Goal: Obtain resource: Obtain resource

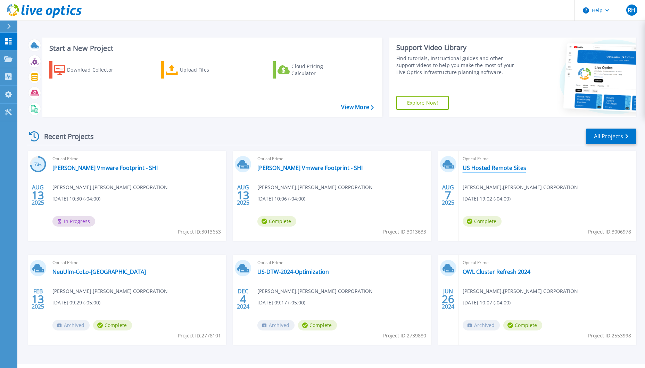
click at [481, 167] on link "US Hosted Remote Sites" at bounding box center [494, 167] width 64 height 7
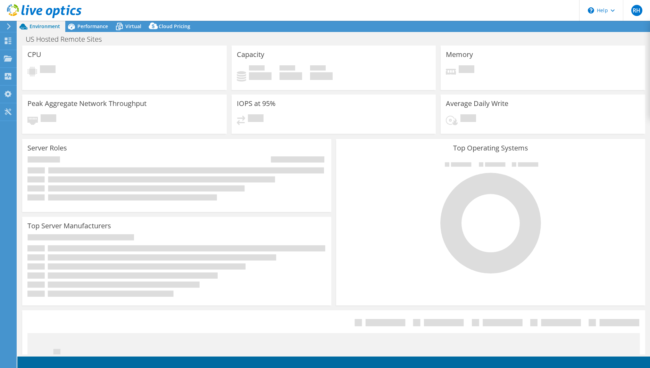
select select "USD"
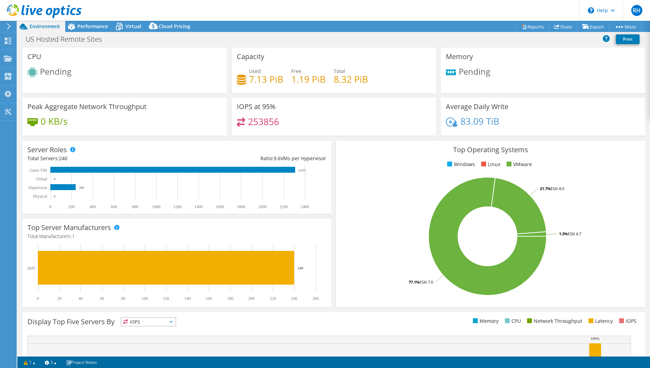
click at [40, 59] on h3 "CPU" at bounding box center [34, 57] width 14 height 8
click at [84, 30] on div "Performance" at bounding box center [89, 26] width 48 height 11
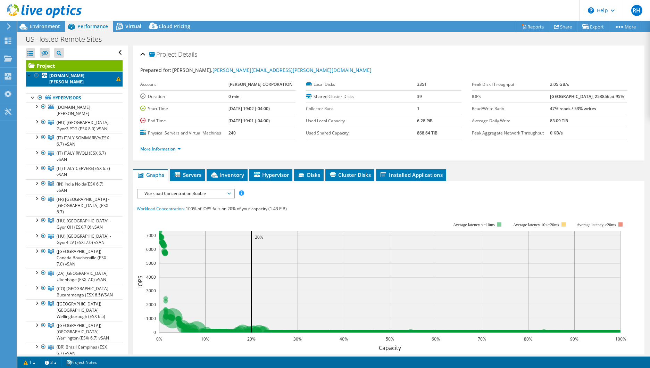
click at [116, 77] on span at bounding box center [118, 79] width 4 height 4
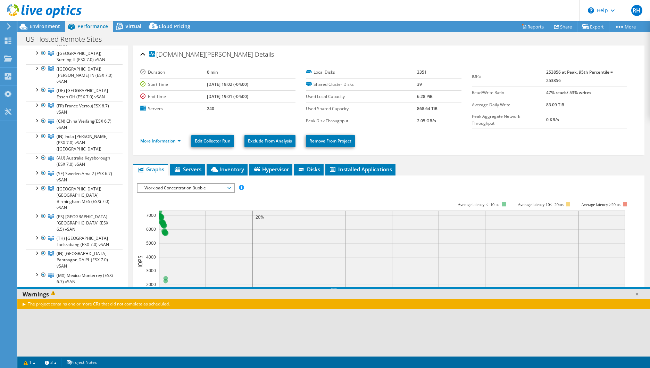
scroll to position [1647, 0]
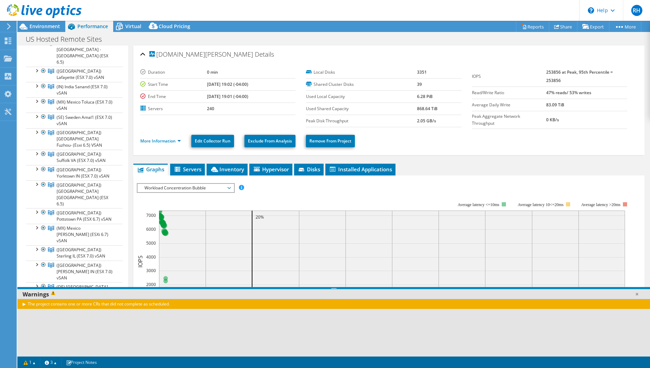
scroll to position [1477, 0]
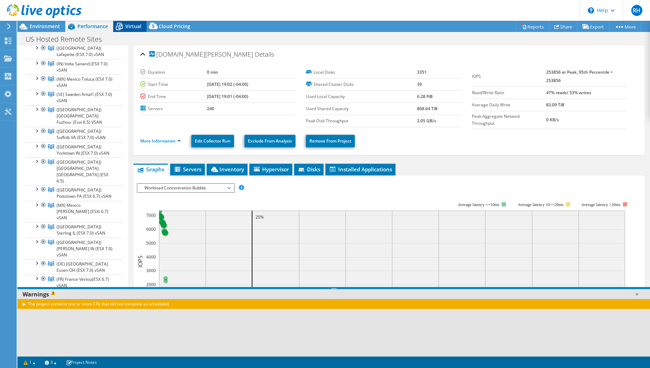
click at [118, 25] on icon at bounding box center [119, 26] width 12 height 12
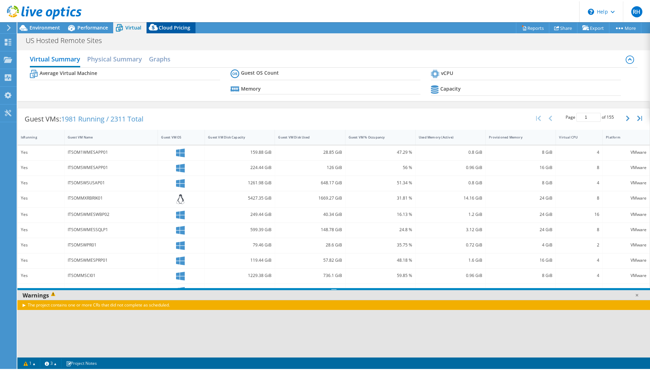
scroll to position [1502, 0]
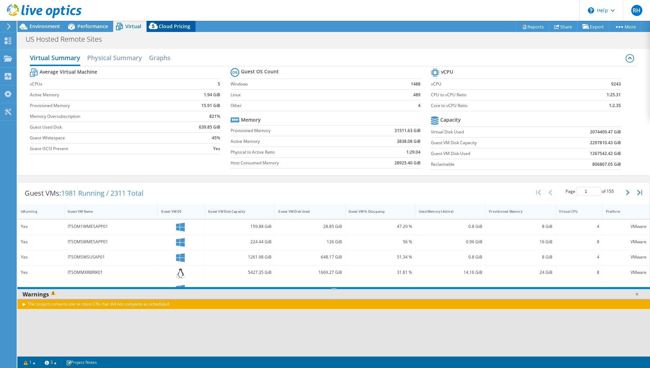
click at [173, 27] on span "Cloud Pricing" at bounding box center [175, 26] width 32 height 7
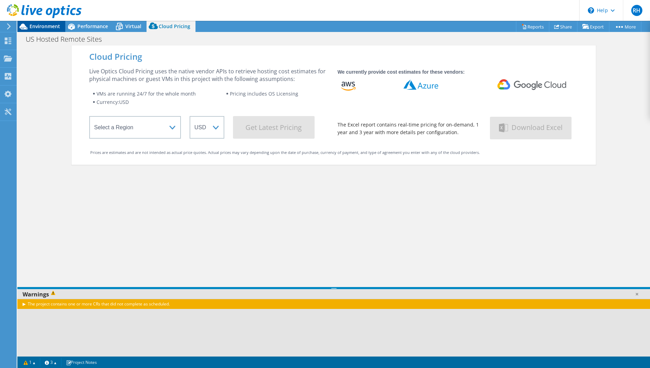
click at [56, 26] on span "Environment" at bounding box center [45, 26] width 31 height 7
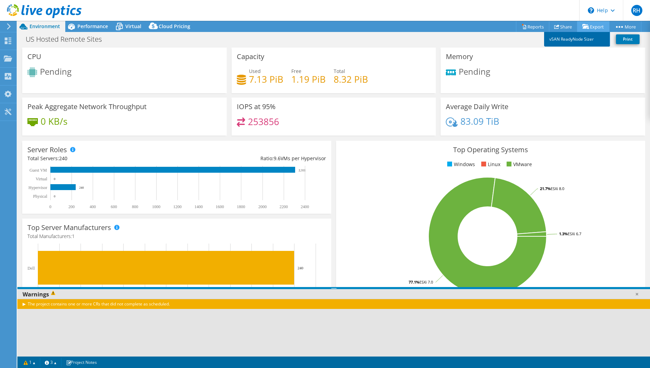
click at [580, 40] on link "vSAN ReadyNode Sizer" at bounding box center [577, 39] width 66 height 15
click at [582, 40] on link "vSAN ReadyNode Sizer" at bounding box center [577, 39] width 66 height 15
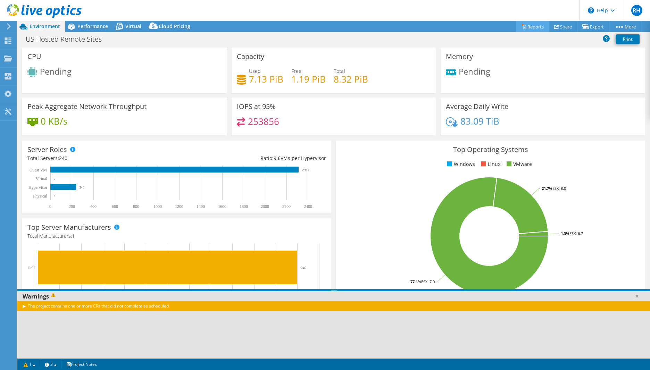
click at [531, 28] on link "Reports" at bounding box center [532, 26] width 33 height 11
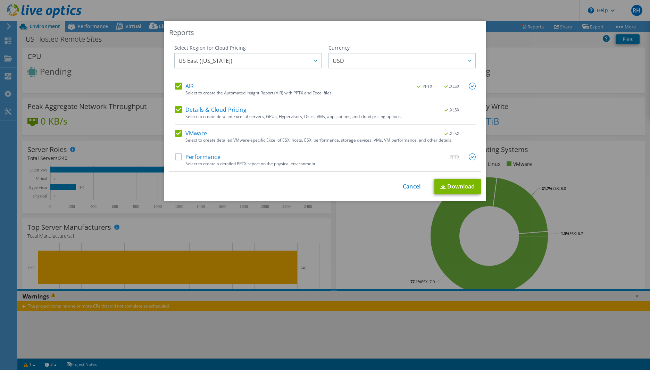
click at [196, 160] on label "Performance" at bounding box center [197, 156] width 45 height 7
click at [0, 0] on input "Performance" at bounding box center [0, 0] width 0 height 0
click at [456, 185] on link "Download" at bounding box center [457, 187] width 47 height 16
